Goal: Task Accomplishment & Management: Manage account settings

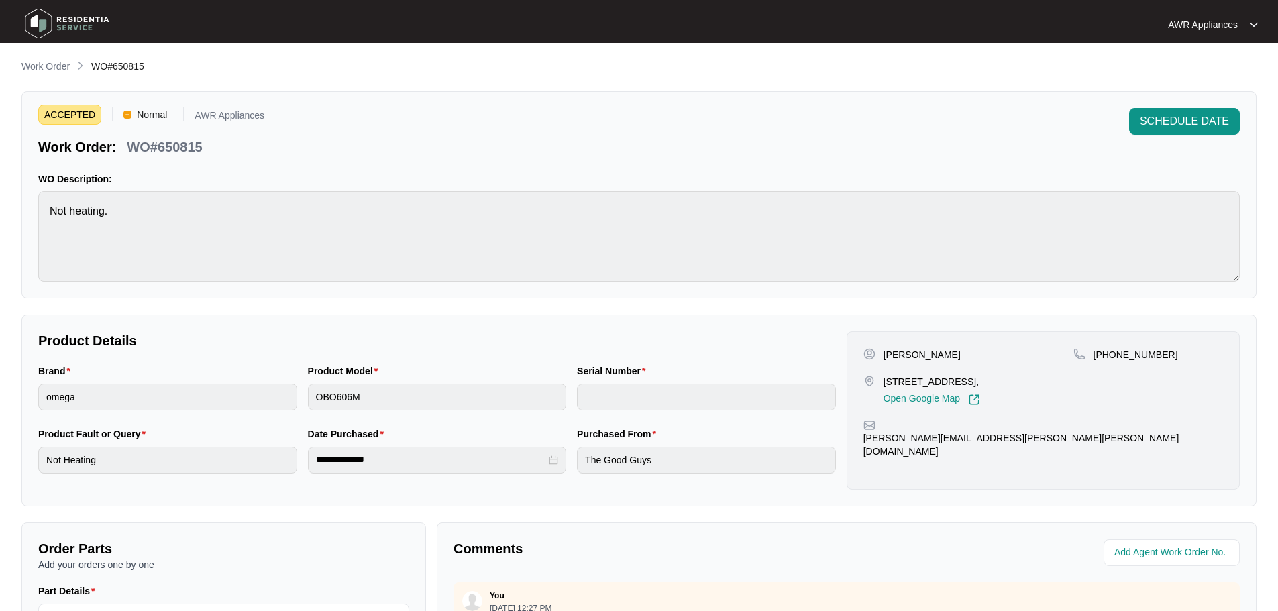
scroll to position [172, 0]
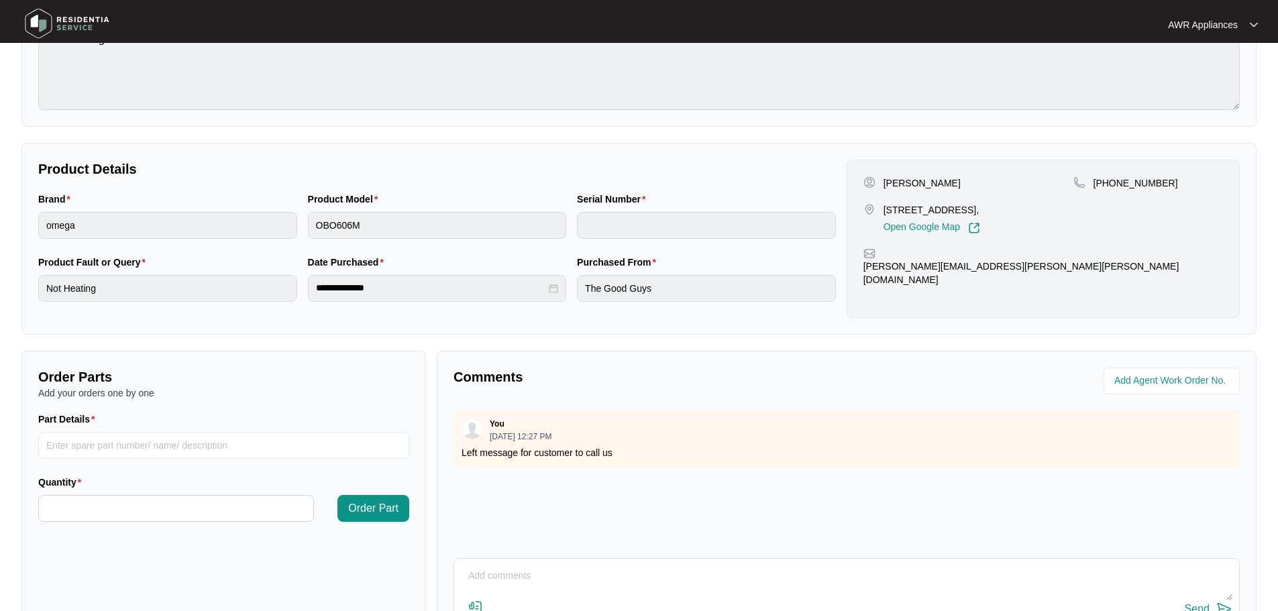
click at [38, 28] on img at bounding box center [67, 23] width 94 height 40
click at [39, 26] on img at bounding box center [67, 23] width 94 height 40
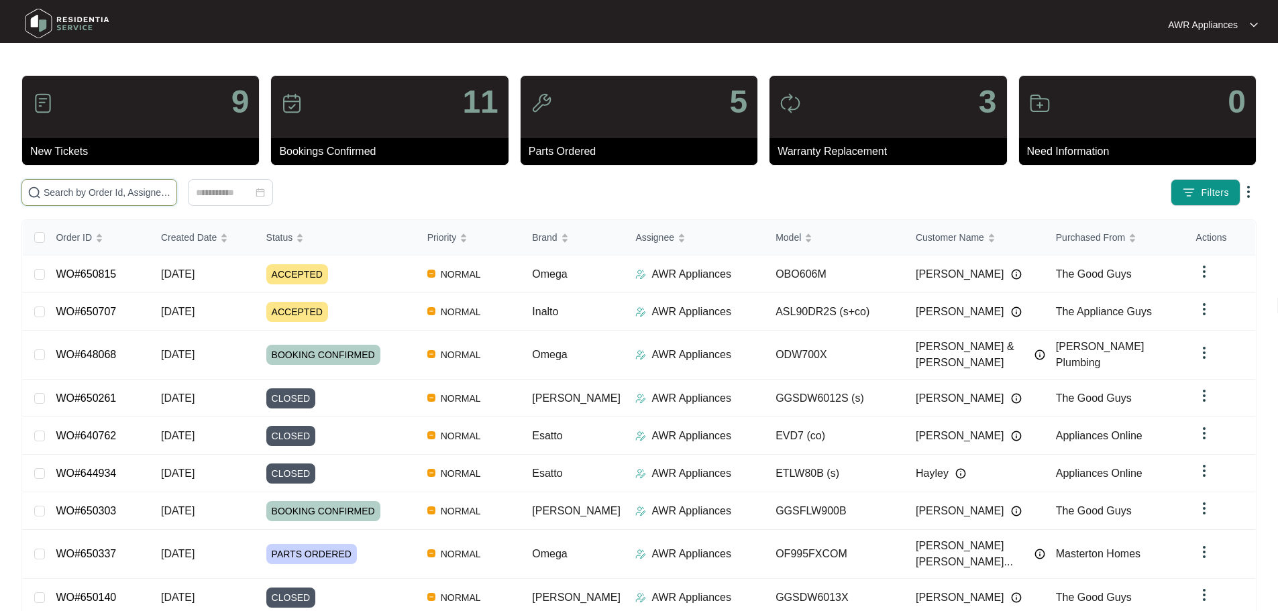
click at [128, 195] on input "text" at bounding box center [107, 192] width 127 height 15
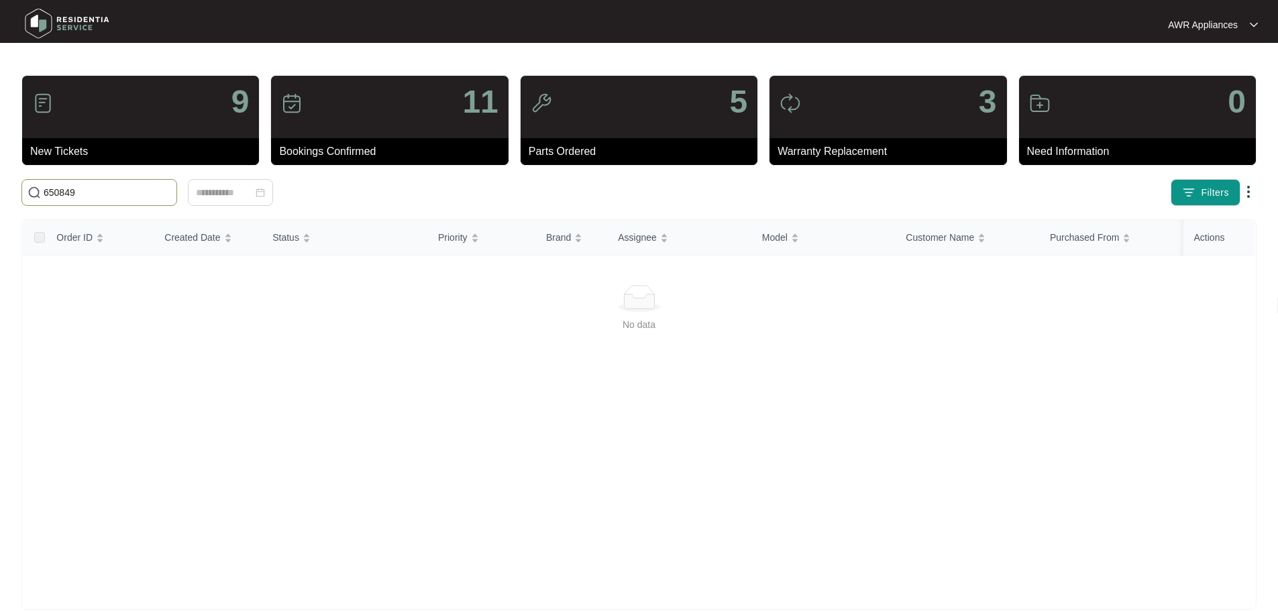
type input "650849"
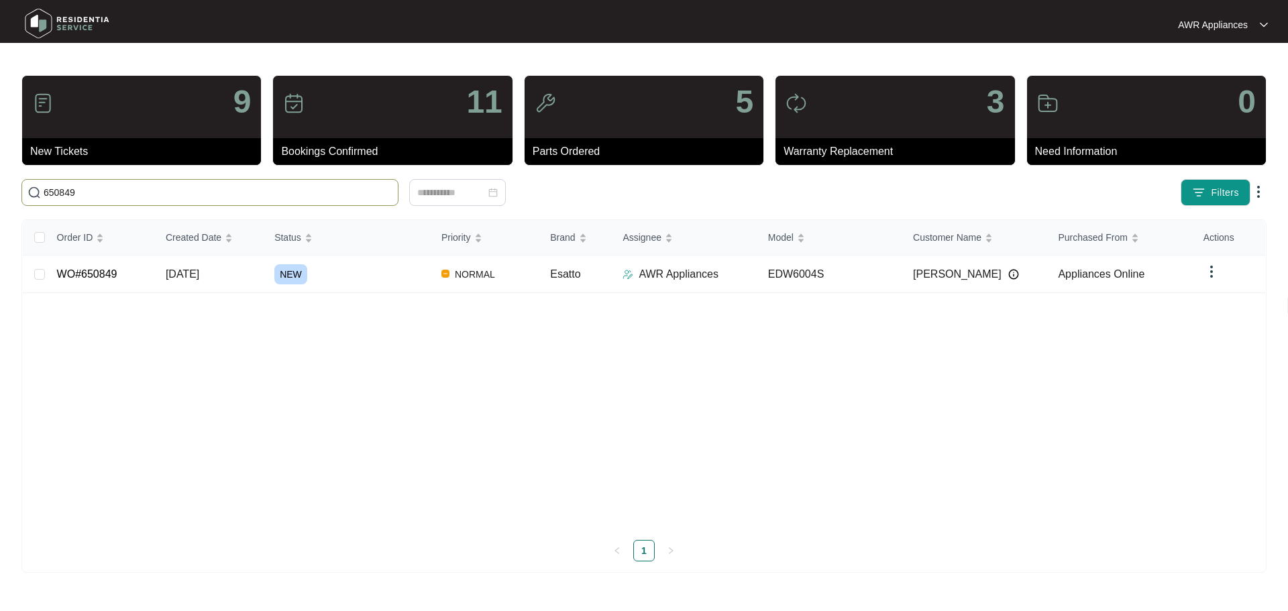
click at [31, 21] on img at bounding box center [67, 23] width 94 height 40
click at [199, 278] on span "[DATE]" at bounding box center [183, 273] width 34 height 11
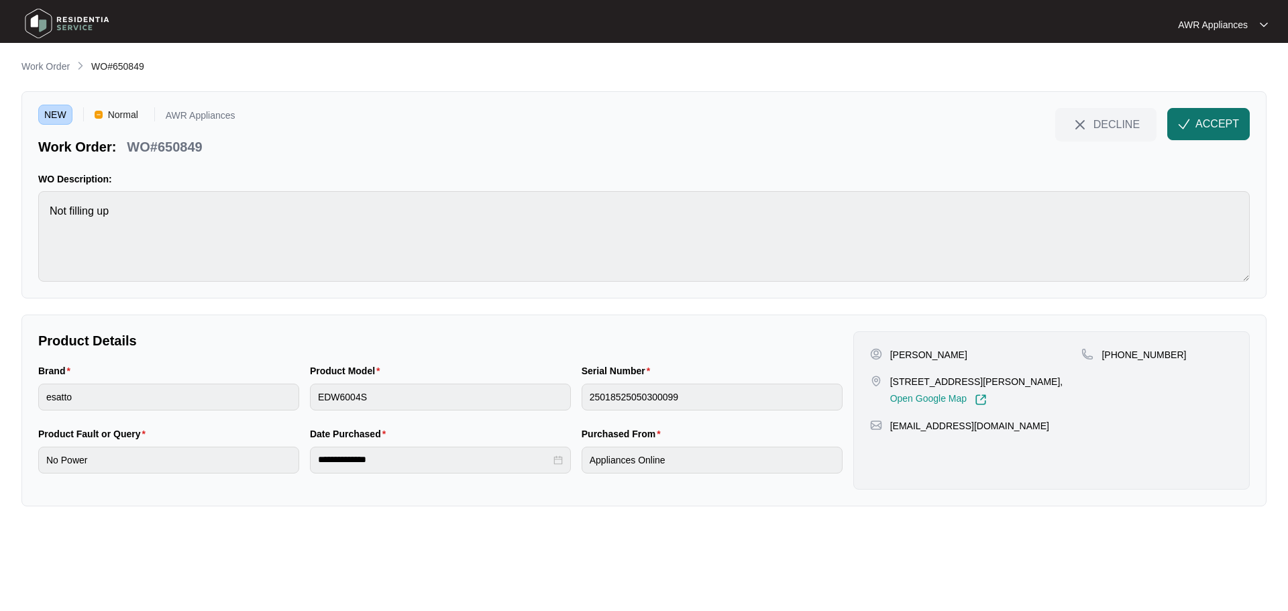
click at [1208, 129] on span "ACCEPT" at bounding box center [1217, 124] width 44 height 16
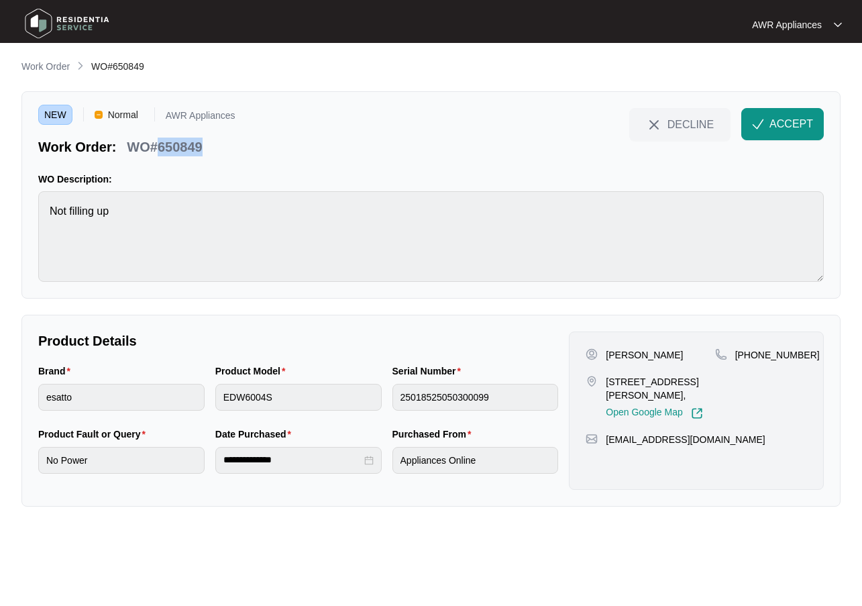
drag, startPoint x: 156, startPoint y: 145, endPoint x: 202, endPoint y: 144, distance: 45.6
click at [202, 144] on p "WO#650849" at bounding box center [164, 147] width 75 height 19
copy p "650849"
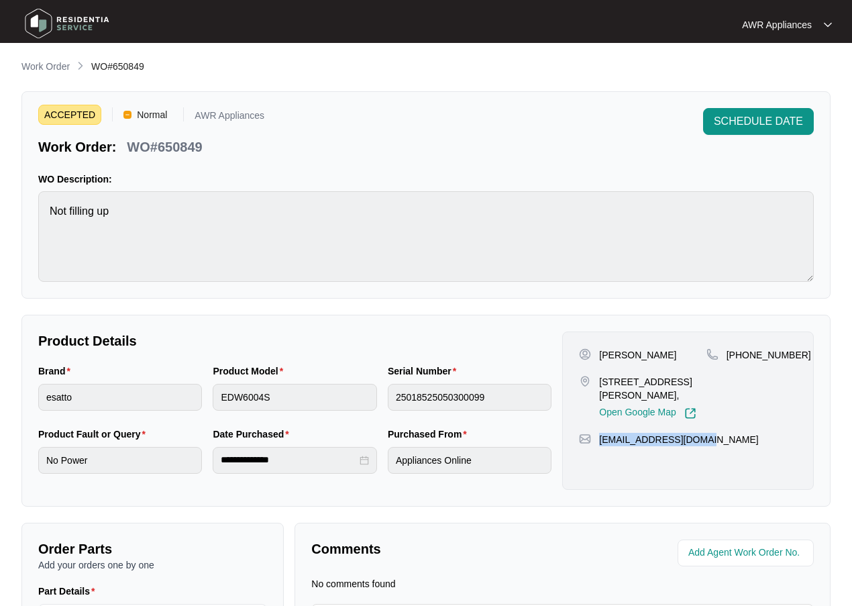
drag, startPoint x: 604, startPoint y: 441, endPoint x: 717, endPoint y: 441, distance: 113.4
click at [717, 441] on div "[EMAIL_ADDRESS][DOMAIN_NAME]" at bounding box center [688, 439] width 218 height 13
copy p "[EMAIL_ADDRESS][DOMAIN_NAME]"
drag, startPoint x: 741, startPoint y: 354, endPoint x: 793, endPoint y: 353, distance: 52.3
click at [793, 353] on div "[PHONE_NUMBER]" at bounding box center [751, 354] width 91 height 13
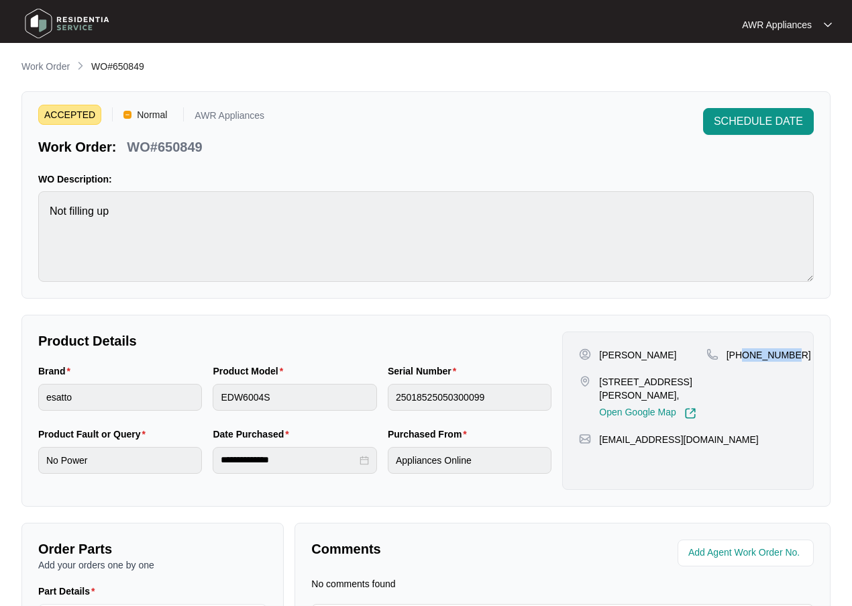
copy p "414526625"
drag, startPoint x: 598, startPoint y: 356, endPoint x: 655, endPoint y: 356, distance: 56.3
click at [655, 356] on div "[PERSON_NAME]" at bounding box center [642, 354] width 127 height 13
copy p "[PERSON_NAME]"
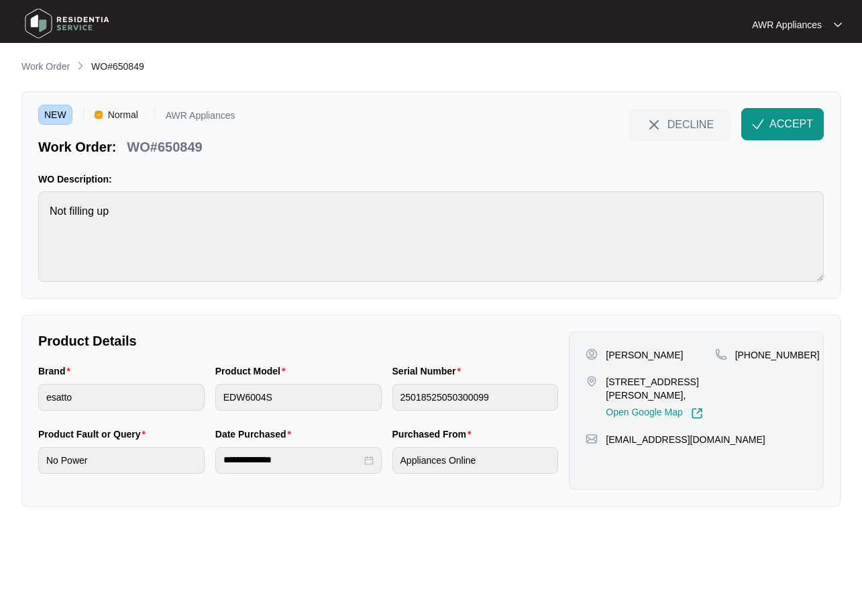
drag, startPoint x: 596, startPoint y: 378, endPoint x: 690, endPoint y: 386, distance: 93.6
click at [690, 386] on div "[STREET_ADDRESS][PERSON_NAME], Open Google Map" at bounding box center [650, 397] width 129 height 44
drag, startPoint x: 606, startPoint y: 382, endPoint x: 705, endPoint y: 394, distance: 100.0
click at [708, 394] on p "[STREET_ADDRESS][PERSON_NAME]," at bounding box center [660, 388] width 109 height 27
copy p "[STREET_ADDRESS][PERSON_NAME],"
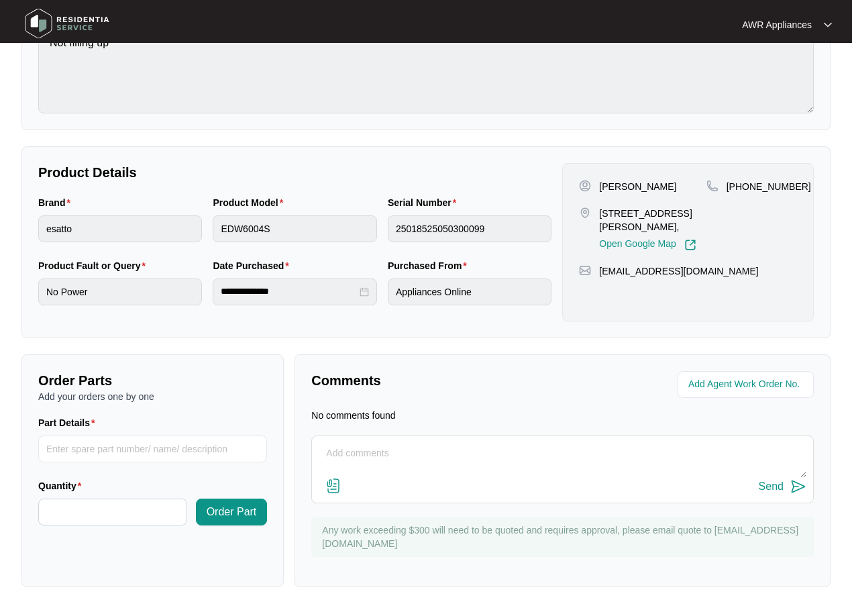
scroll to position [172, 0]
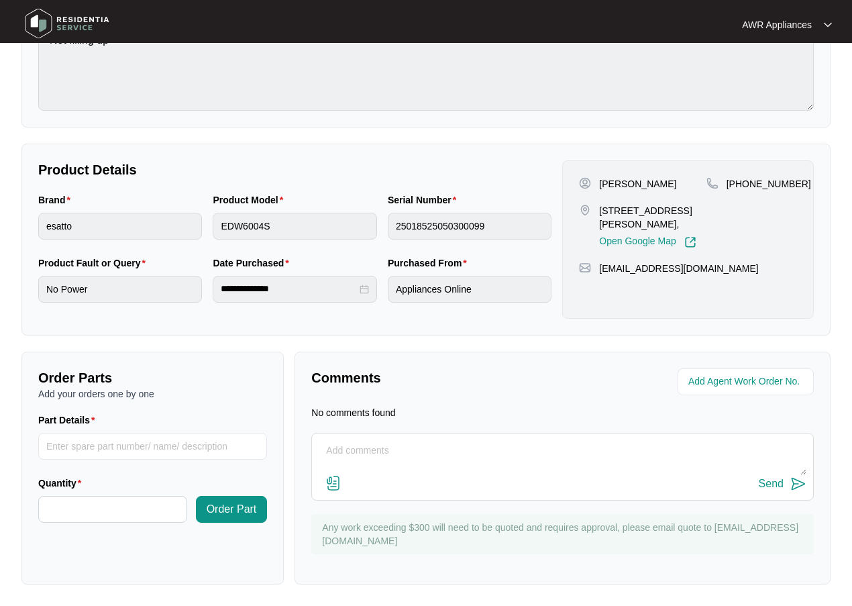
click at [357, 449] on textarea at bounding box center [563, 457] width 488 height 35
type textarea "Left message for customer"
click at [773, 481] on div "Send" at bounding box center [771, 484] width 25 height 12
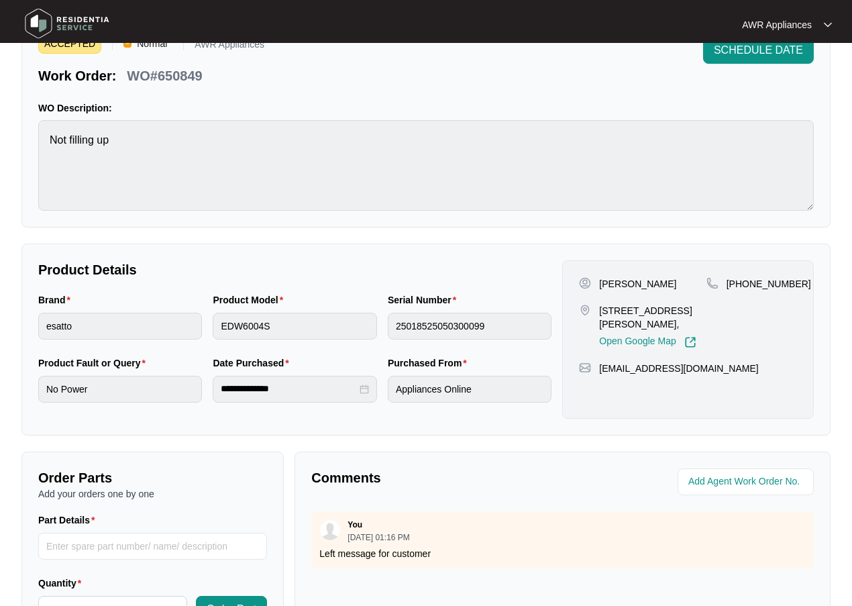
scroll to position [0, 0]
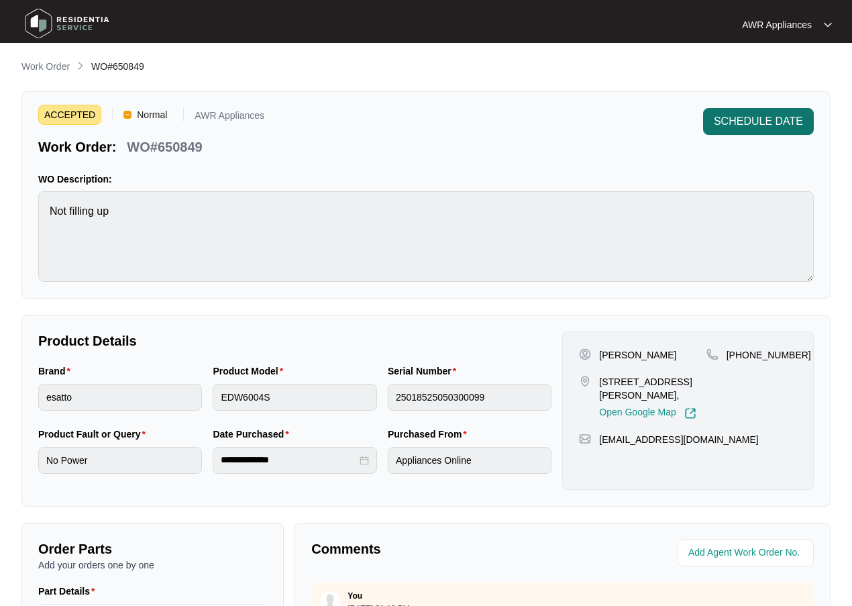
click at [739, 122] on span "SCHEDULE DATE" at bounding box center [758, 121] width 89 height 16
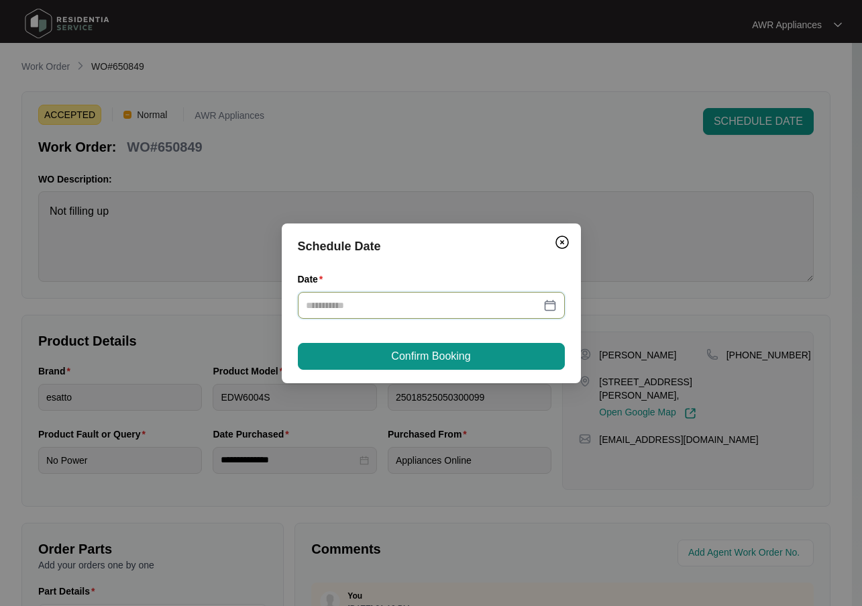
click at [494, 306] on input "Date" at bounding box center [423, 305] width 235 height 15
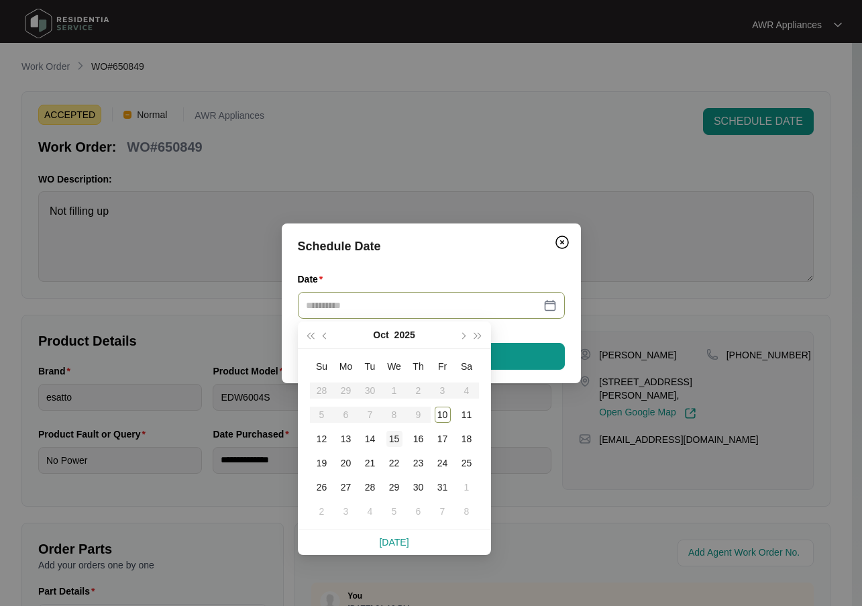
click at [393, 443] on div "15" at bounding box center [394, 439] width 16 height 16
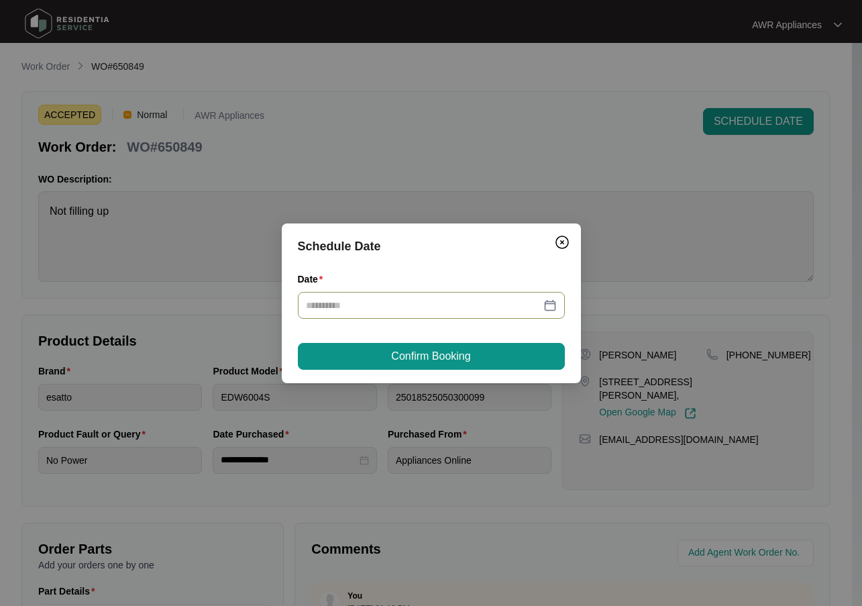
type input "**********"
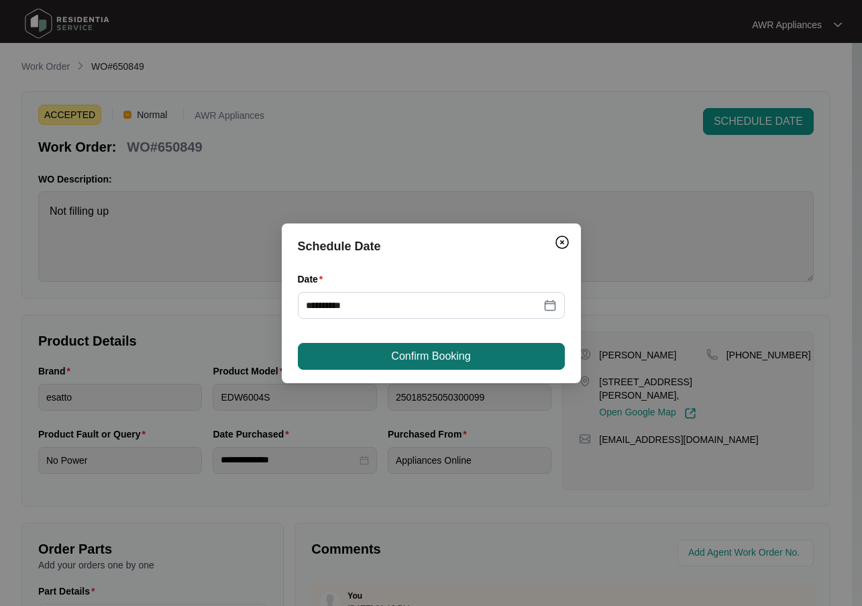
click at [433, 359] on span "Confirm Booking" at bounding box center [430, 356] width 79 height 16
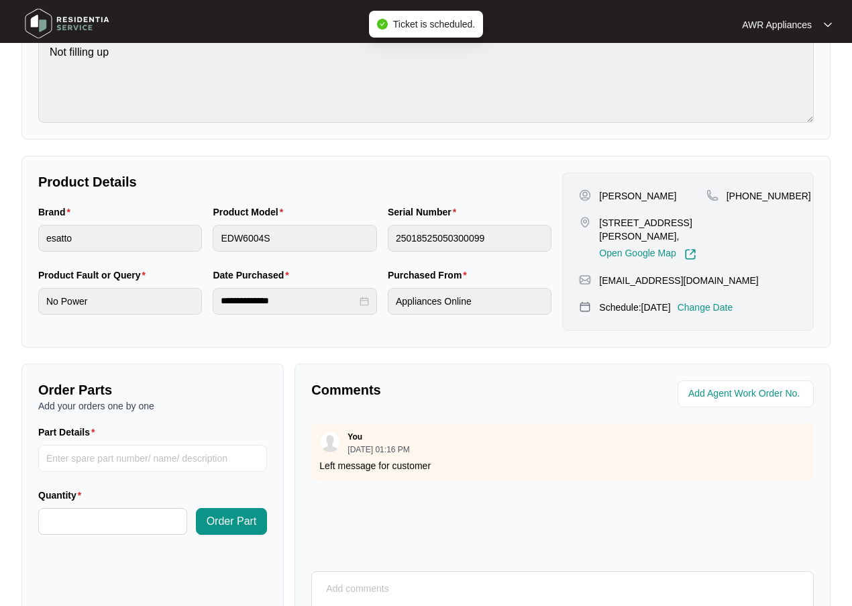
scroll to position [201, 0]
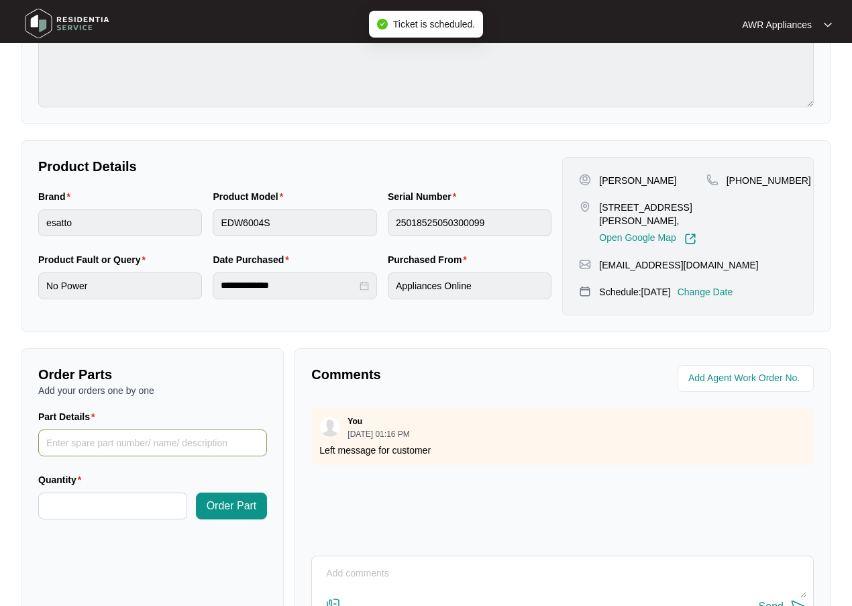
click at [69, 447] on input "Part Details" at bounding box center [152, 442] width 229 height 27
paste input "17476000A05855 inlet valve"
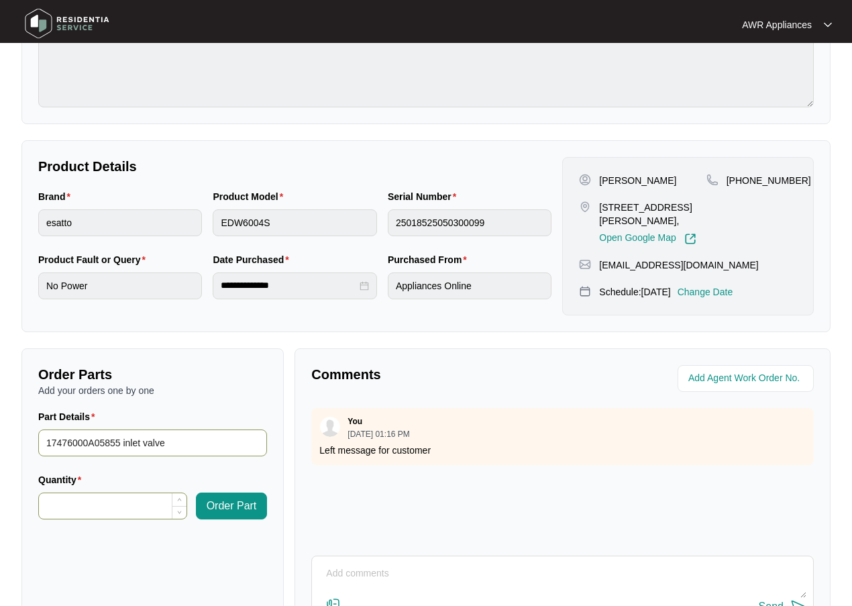
type input "17476000A05855 inlet valve"
click at [94, 505] on input "Quantity" at bounding box center [113, 505] width 148 height 25
type input "*"
click at [241, 511] on span "Order Part" at bounding box center [232, 506] width 50 height 16
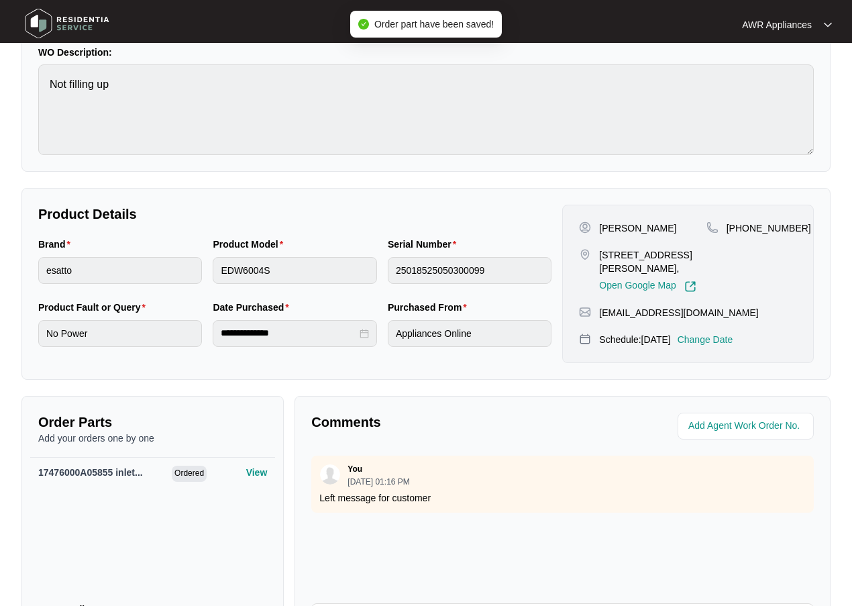
scroll to position [0, 0]
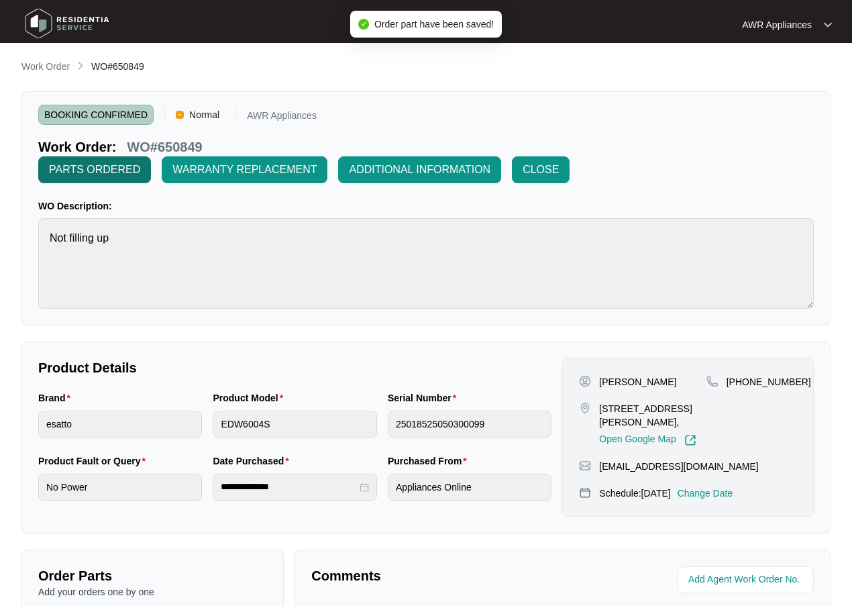
click at [83, 173] on span "PARTS ORDERED" at bounding box center [94, 170] width 91 height 16
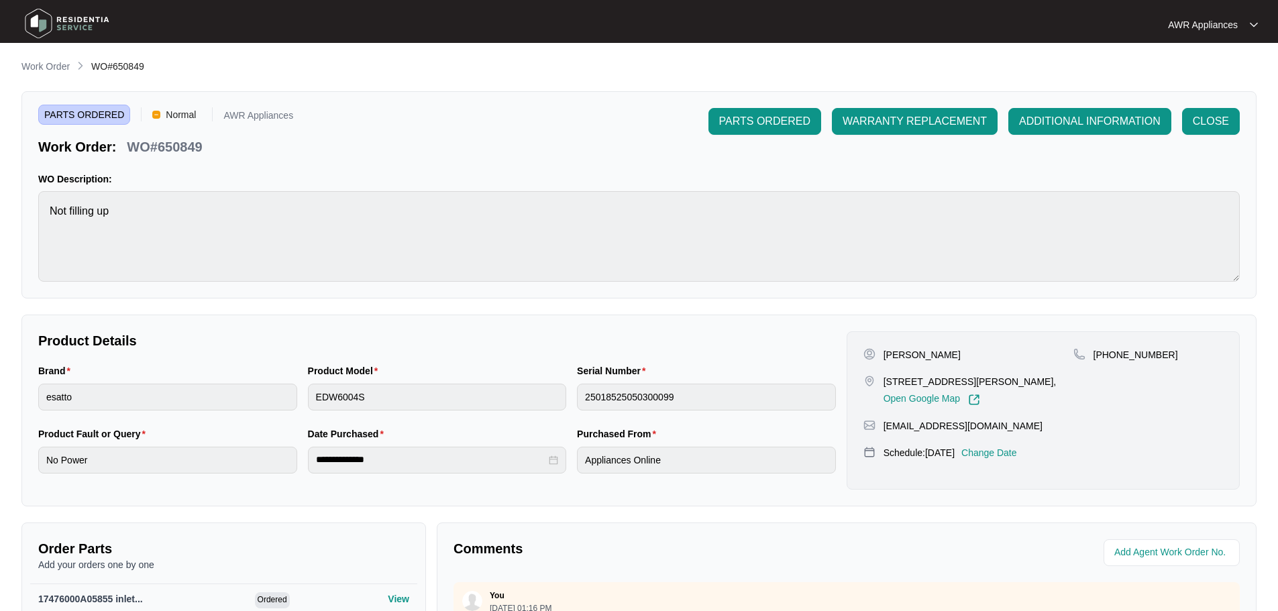
click at [40, 25] on img at bounding box center [67, 23] width 94 height 40
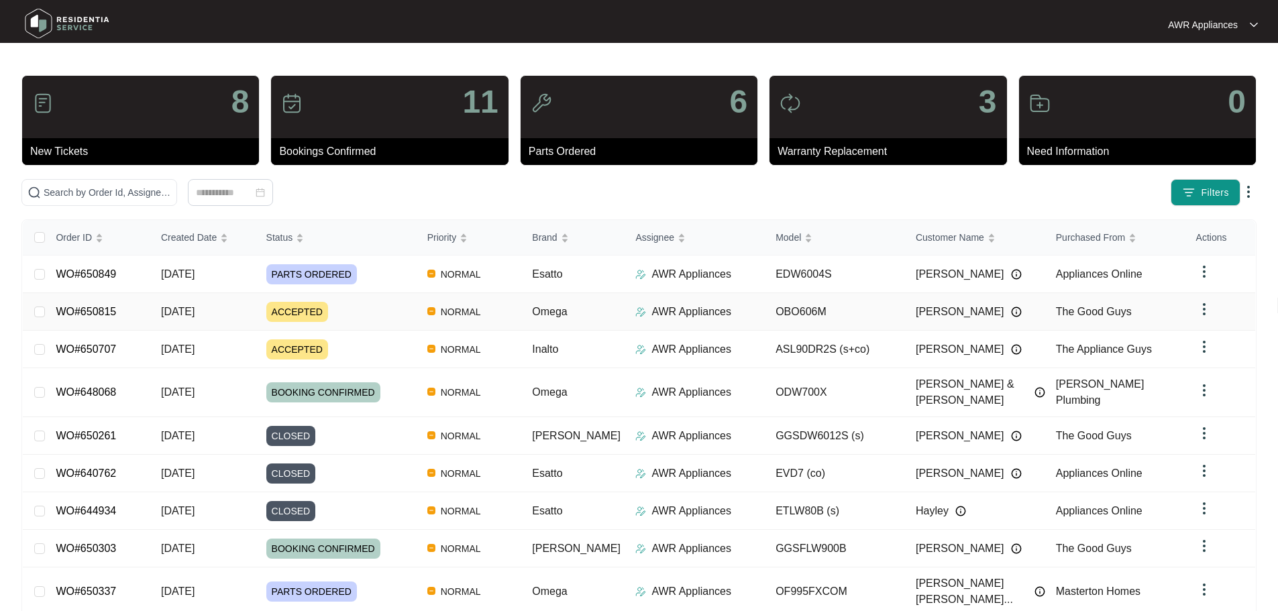
click at [188, 309] on span "[DATE]" at bounding box center [178, 311] width 34 height 11
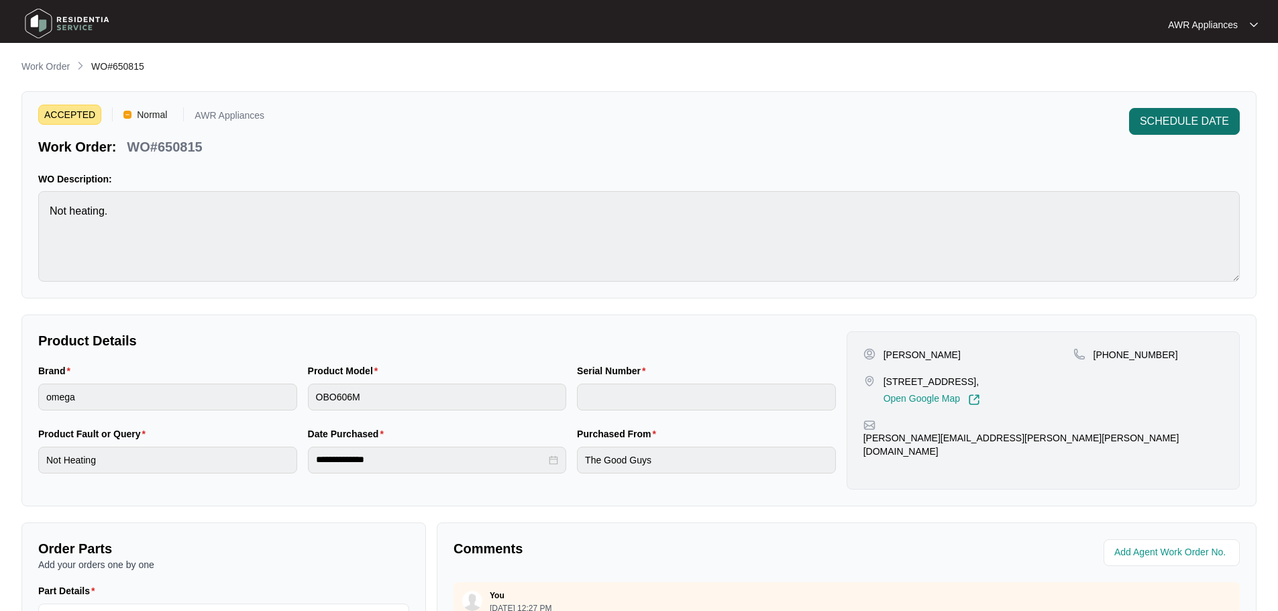
click at [1162, 122] on span "SCHEDULE DATE" at bounding box center [1184, 121] width 89 height 16
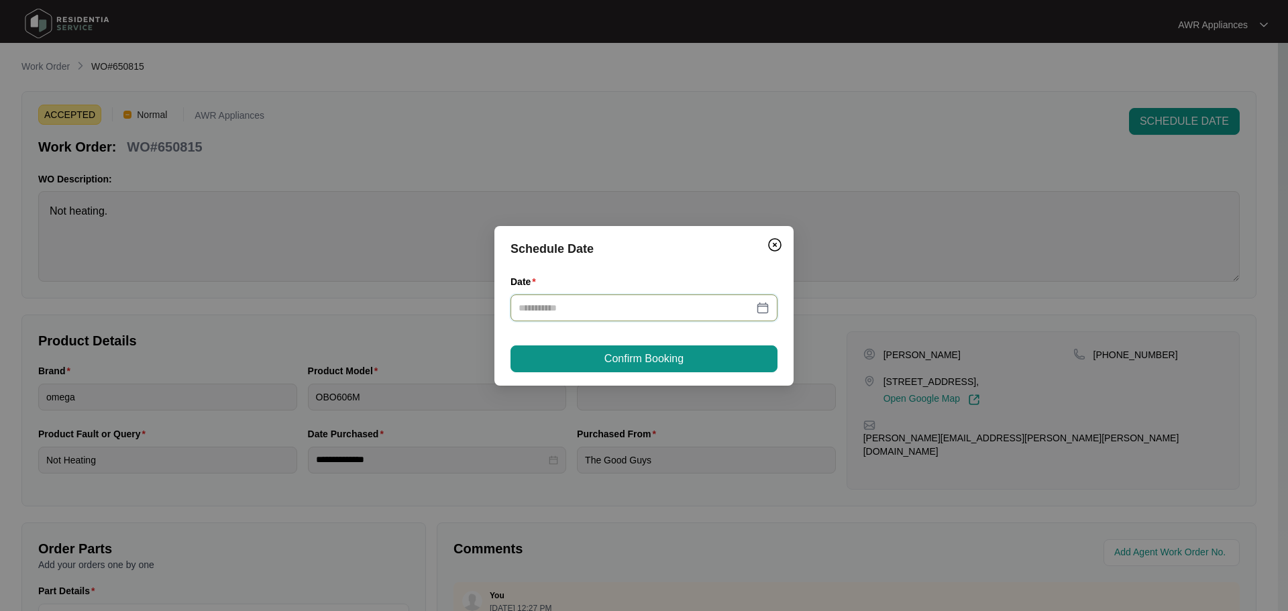
click at [663, 301] on input "Date" at bounding box center [636, 308] width 235 height 15
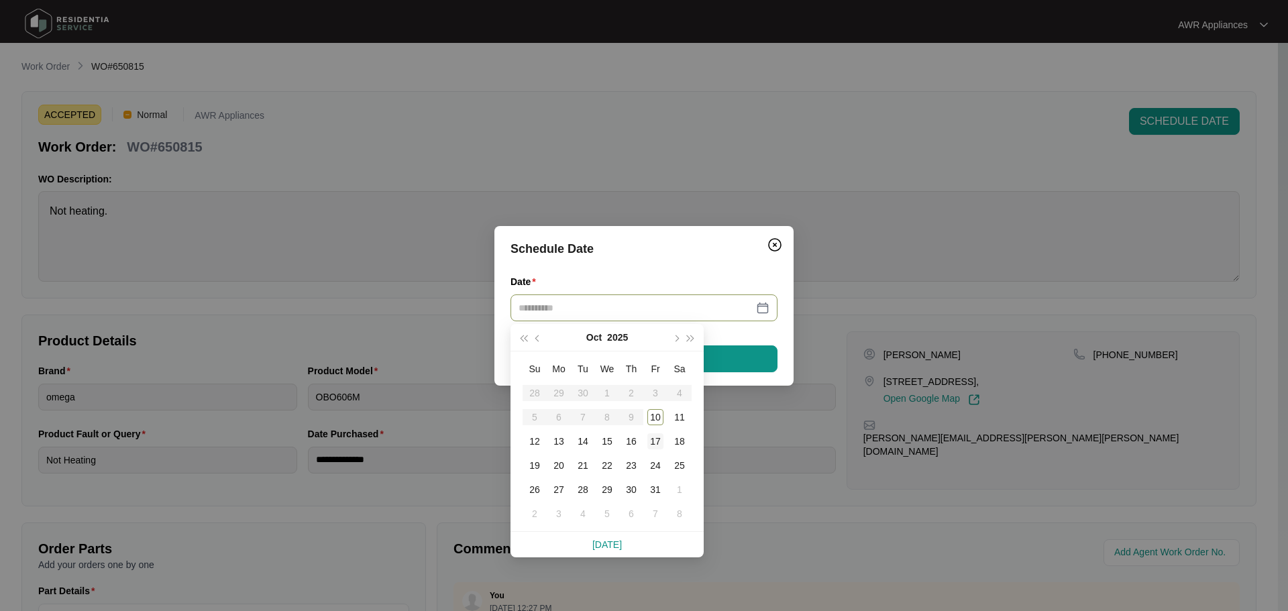
click at [655, 438] on div "17" at bounding box center [655, 441] width 16 height 16
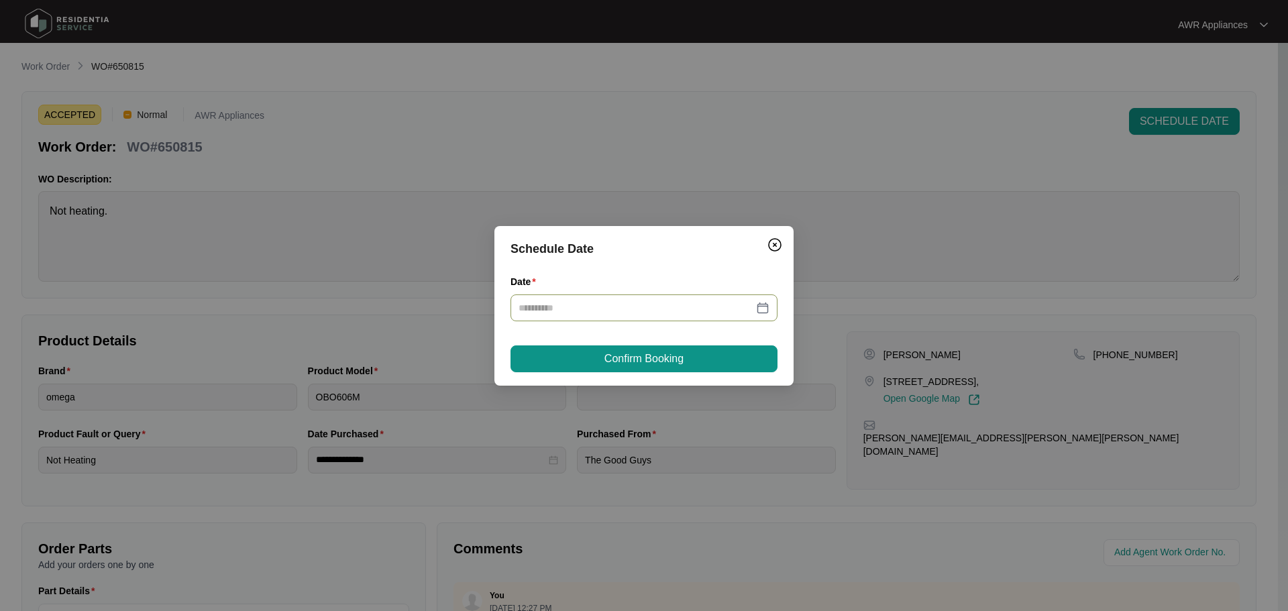
type input "**********"
click at [774, 241] on img "Close" at bounding box center [775, 245] width 16 height 16
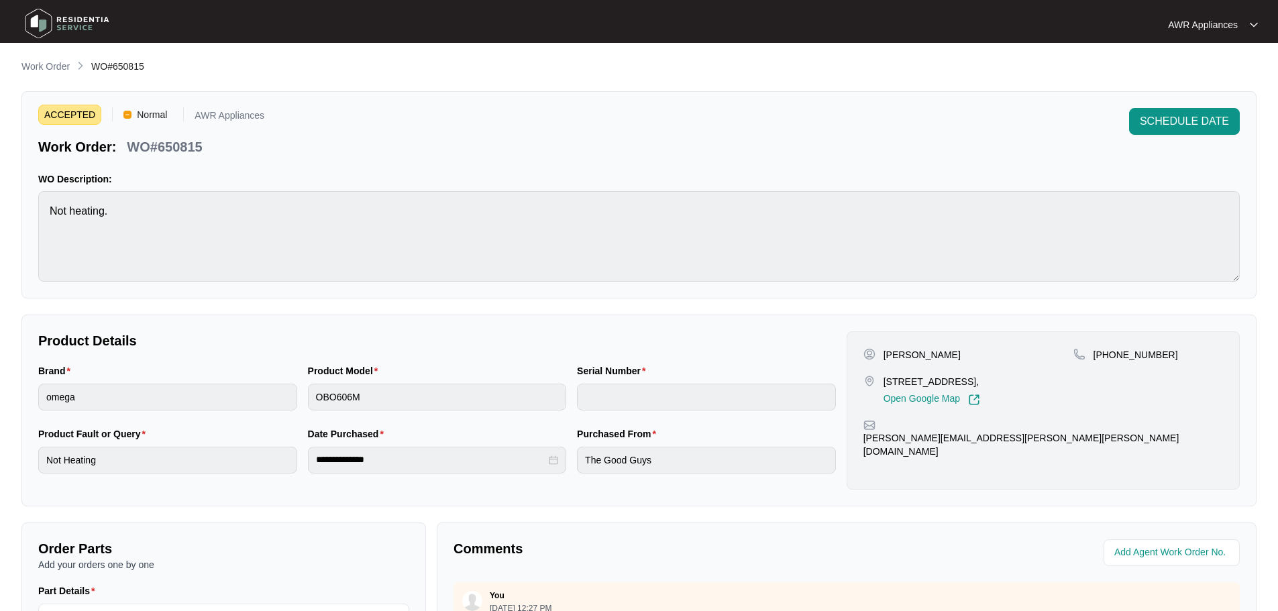
click at [34, 23] on img at bounding box center [67, 23] width 94 height 40
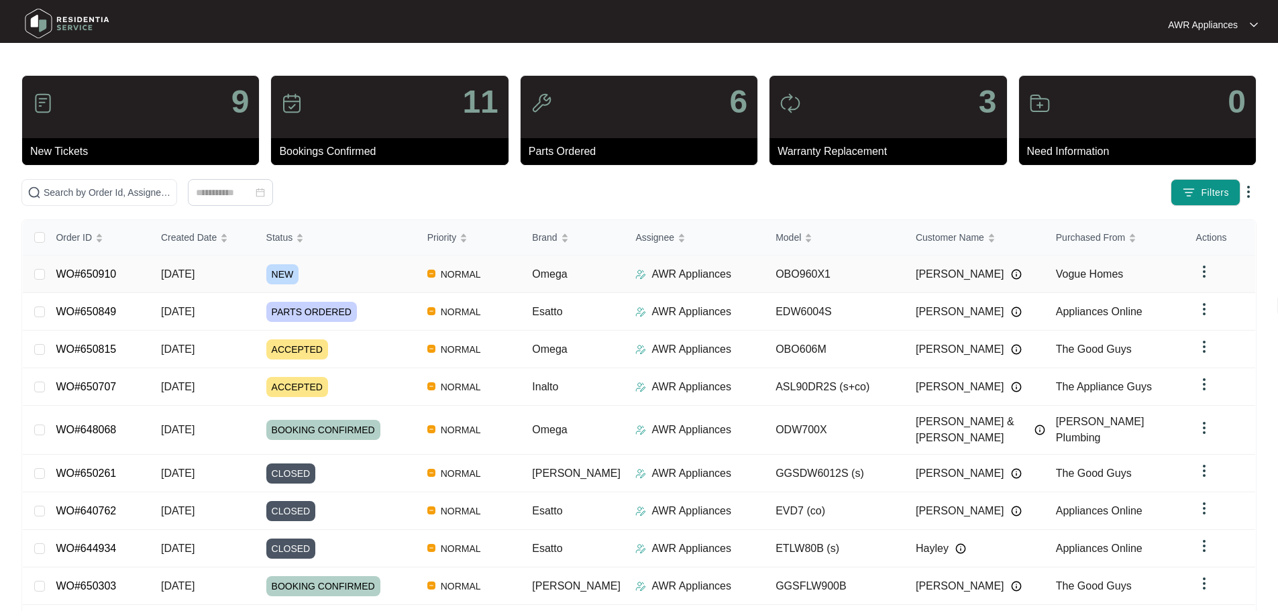
click at [150, 276] on td "WO#650910" at bounding box center [97, 275] width 105 height 38
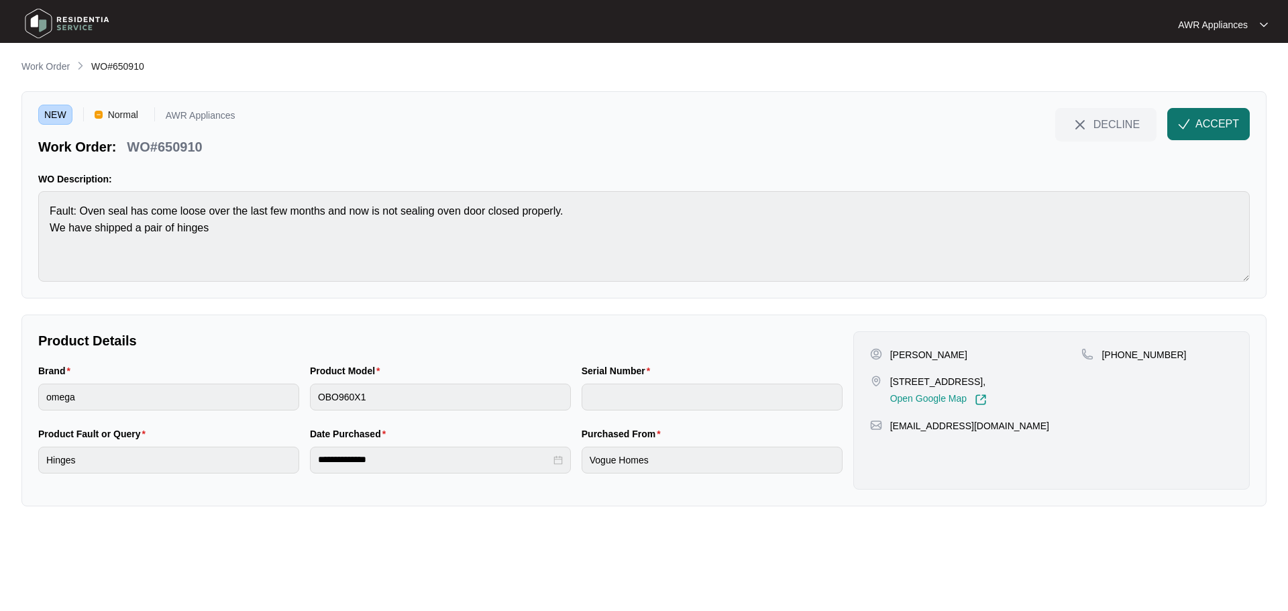
click at [1207, 127] on span "ACCEPT" at bounding box center [1217, 124] width 44 height 16
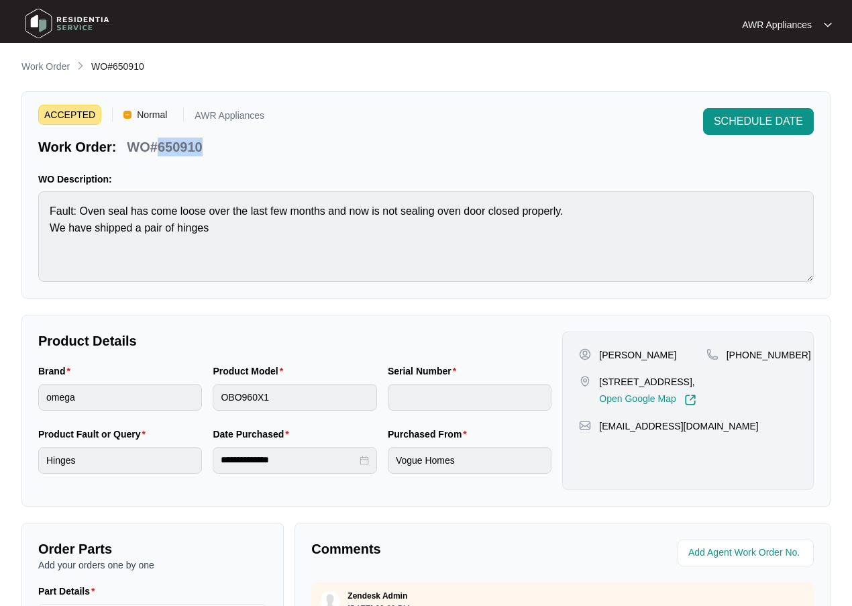
drag, startPoint x: 157, startPoint y: 146, endPoint x: 197, endPoint y: 148, distance: 40.3
click at [202, 146] on p "WO#650910" at bounding box center [164, 147] width 75 height 19
copy p "650910"
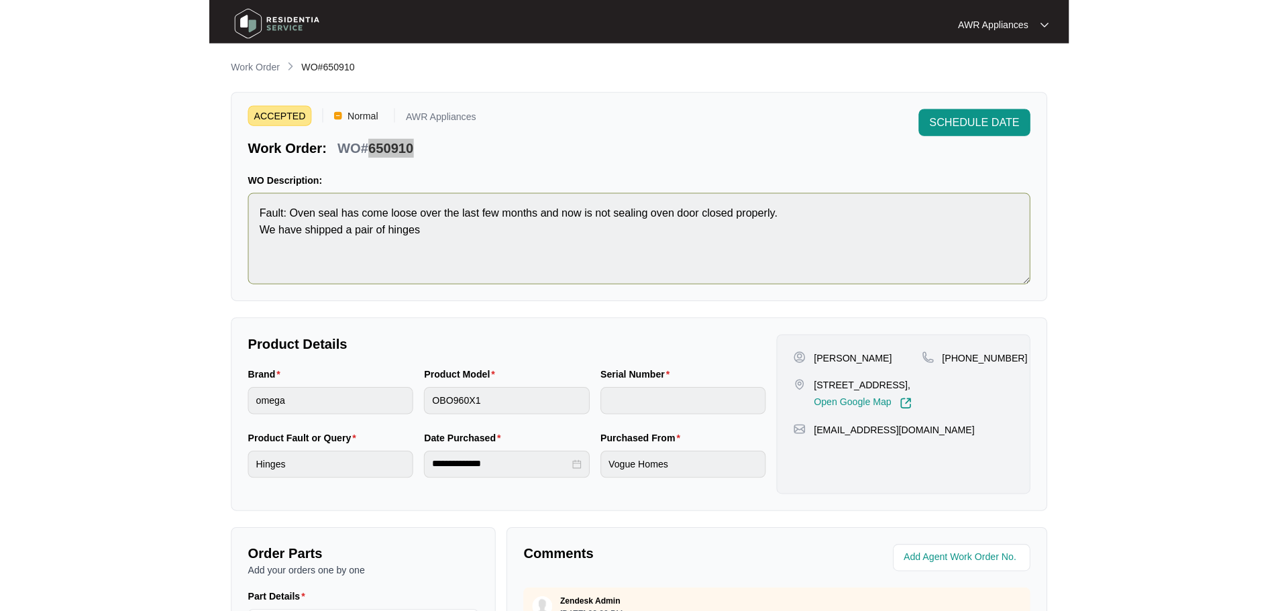
scroll to position [67, 0]
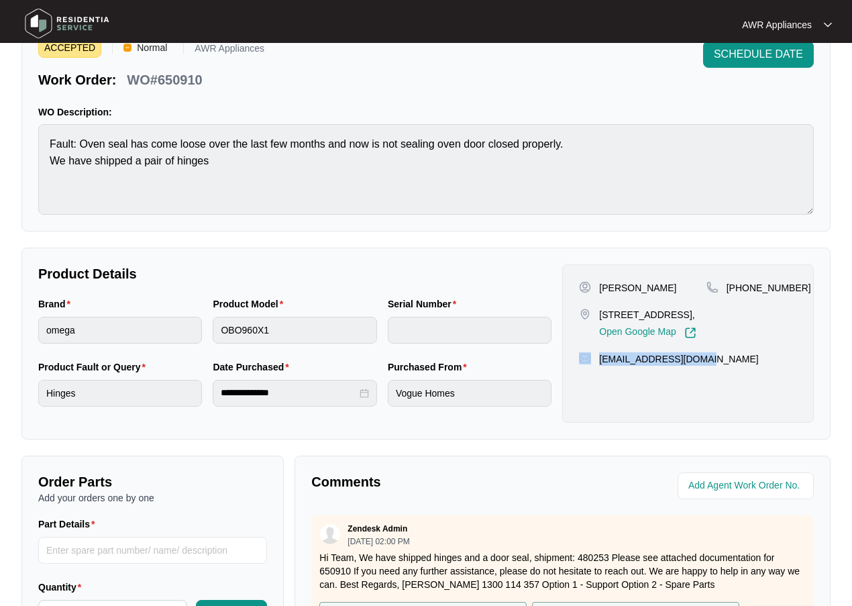
drag, startPoint x: 594, startPoint y: 374, endPoint x: 709, endPoint y: 377, distance: 115.4
click at [709, 366] on div "[EMAIL_ADDRESS][DOMAIN_NAME]" at bounding box center [688, 358] width 218 height 13
copy div "[EMAIL_ADDRESS][DOMAIN_NAME]"
drag, startPoint x: 741, startPoint y: 289, endPoint x: 798, endPoint y: 282, distance: 56.8
click at [798, 282] on div "[PERSON_NAME] [STREET_ADDRESS][PERSON_NAME], Open Google Map [PHONE_NUMBER] [EM…" at bounding box center [688, 343] width 252 height 158
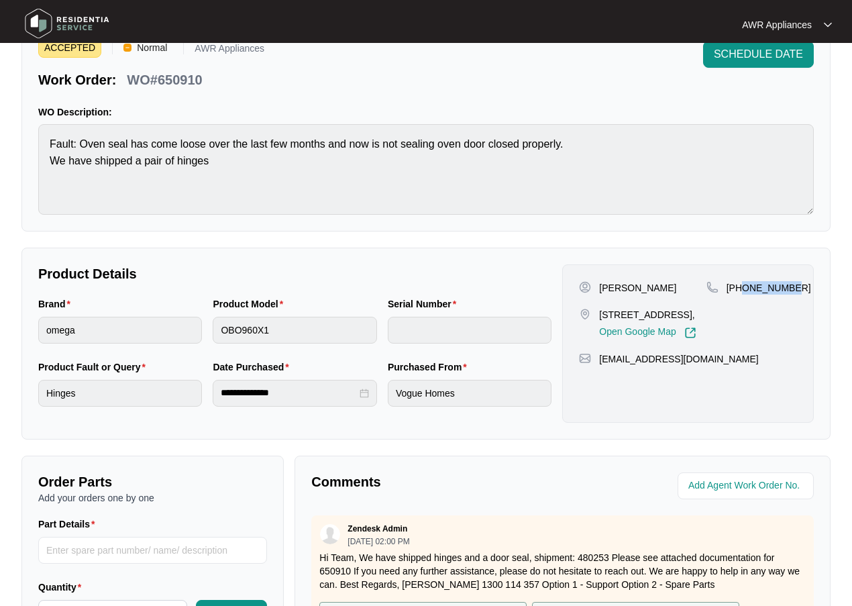
copy p "405320534"
drag, startPoint x: 599, startPoint y: 287, endPoint x: 618, endPoint y: 287, distance: 18.8
click at [657, 284] on div "[PERSON_NAME]" at bounding box center [642, 287] width 127 height 13
copy p "[PERSON_NAME]"
drag, startPoint x: 599, startPoint y: 314, endPoint x: 704, endPoint y: 322, distance: 105.6
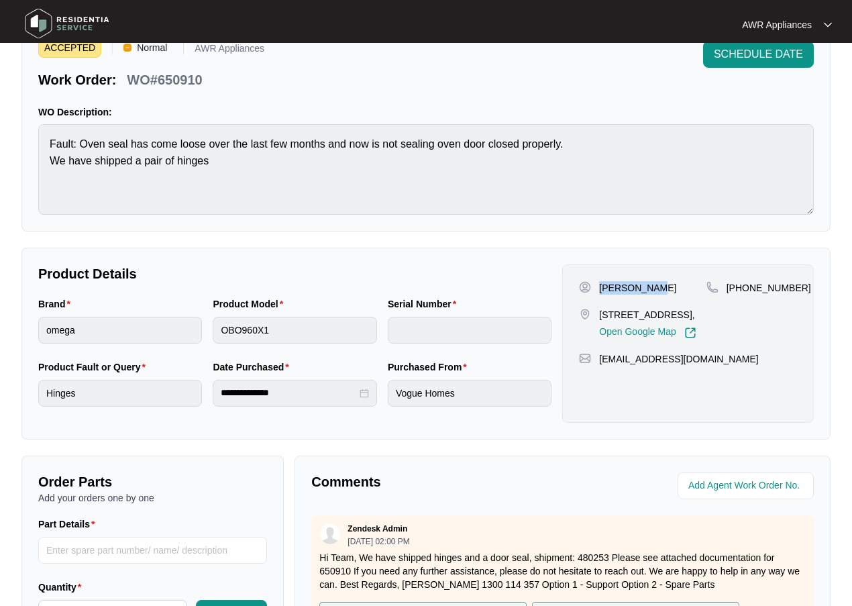
click at [696, 321] on p "[STREET_ADDRESS]," at bounding box center [647, 314] width 97 height 13
copy p "[STREET_ADDRESS],"
